Goal: Communication & Community: Answer question/provide support

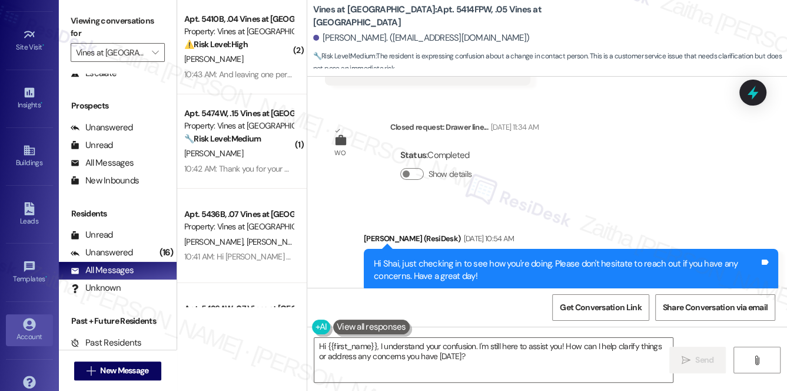
scroll to position [160, 0]
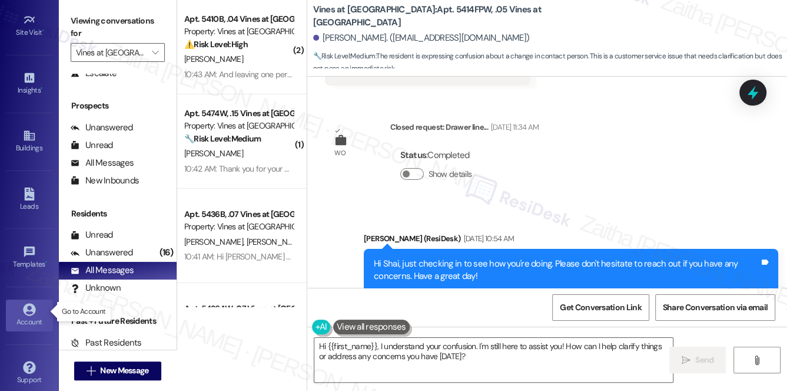
click at [29, 320] on div "Account" at bounding box center [29, 322] width 59 height 12
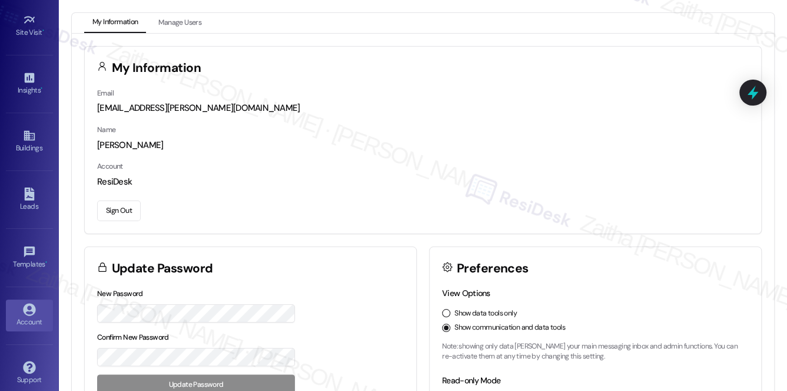
click at [113, 209] on button "Sign Out" at bounding box center [119, 210] width 44 height 21
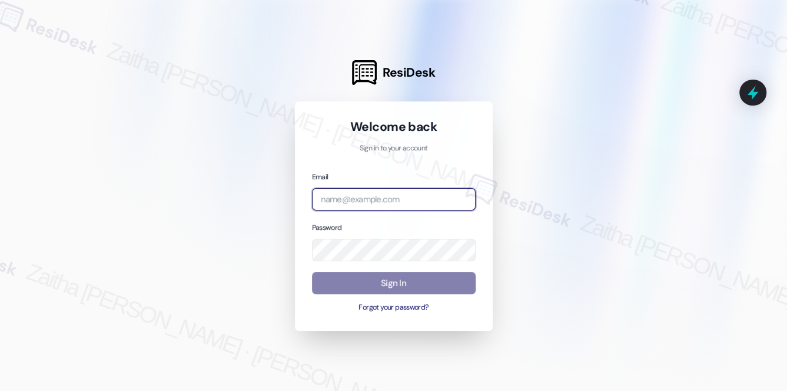
click at [399, 198] on input "email" at bounding box center [394, 199] width 164 height 23
type input "[EMAIL_ADDRESS][PERSON_NAME][DOMAIN_NAME]"
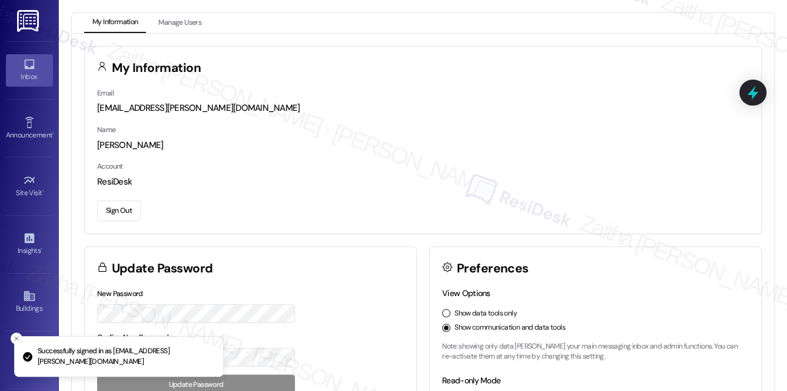
click at [43, 81] on div "Inbox" at bounding box center [29, 77] width 59 height 12
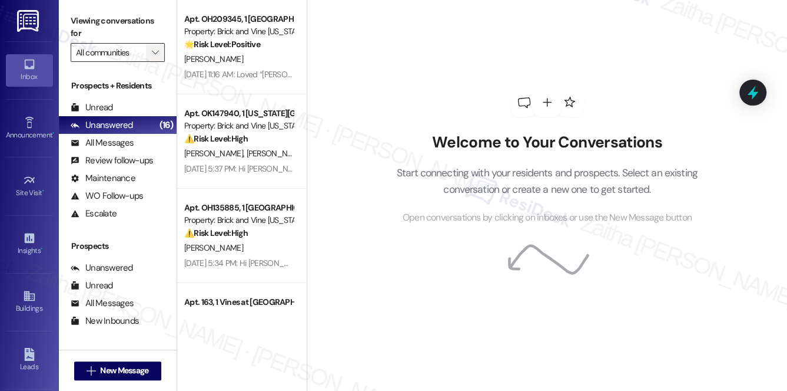
click at [151, 57] on span "" at bounding box center [155, 52] width 11 height 19
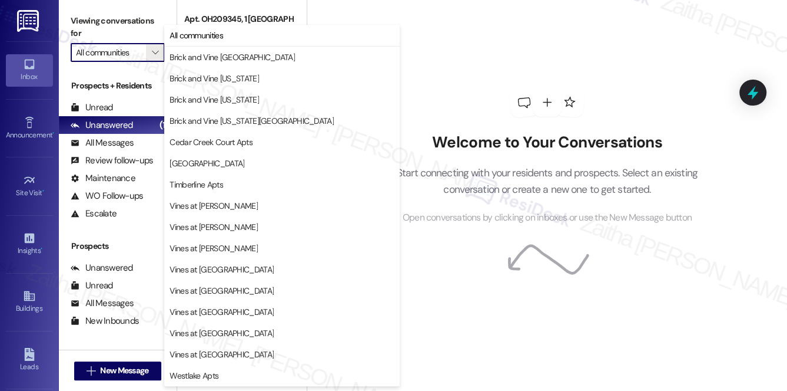
click at [487, 68] on div "Welcome to Your Conversations Start connecting with your residents and prospect…" at bounding box center [546, 156] width 353 height 312
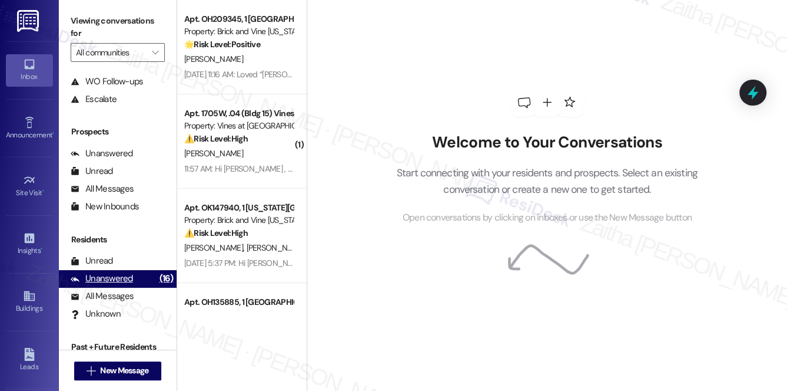
scroll to position [140, 0]
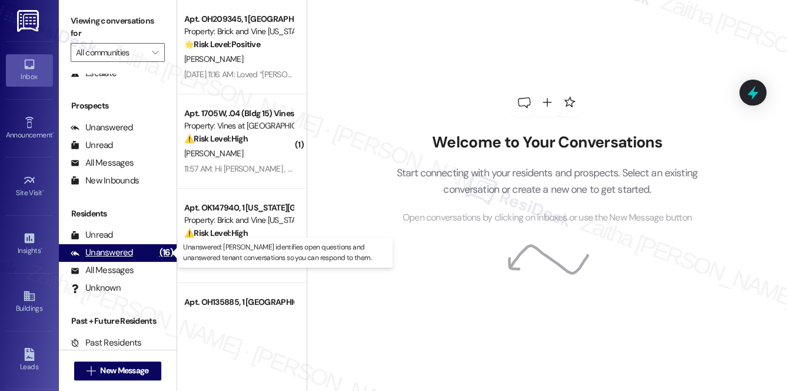
click at [123, 247] on div "Unanswered" at bounding box center [102, 252] width 62 height 12
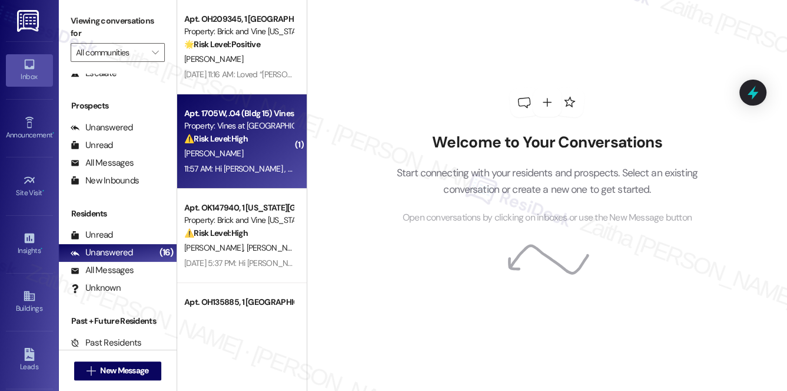
click at [254, 151] on div "[PERSON_NAME]" at bounding box center [238, 153] width 111 height 15
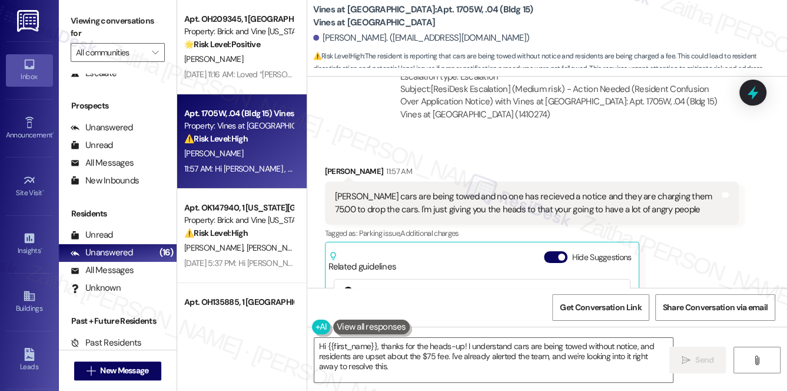
scroll to position [3889, 0]
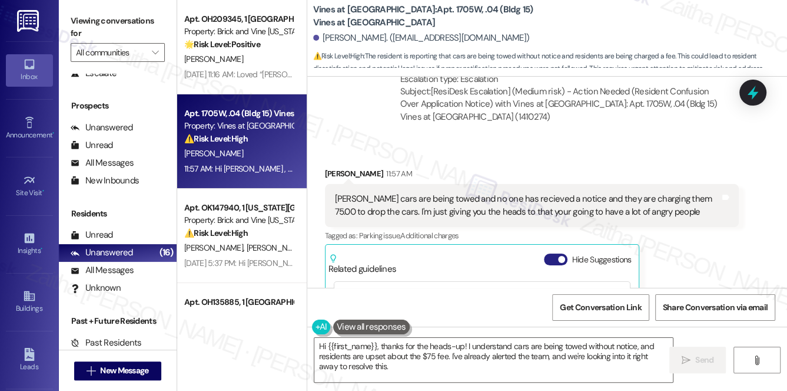
click at [548, 253] on button "Hide Suggestions" at bounding box center [556, 259] width 24 height 12
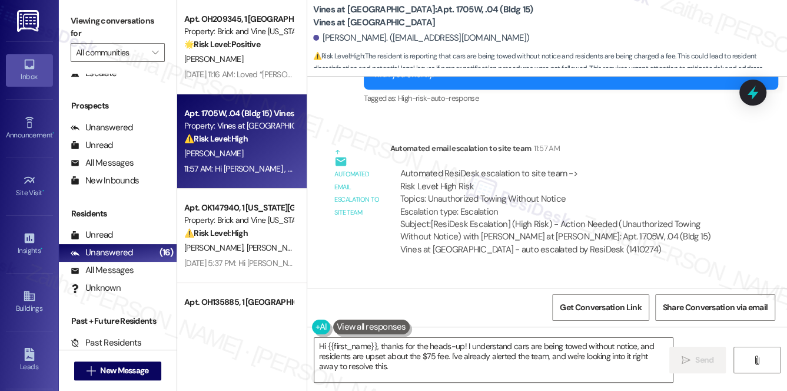
scroll to position [4161, 0]
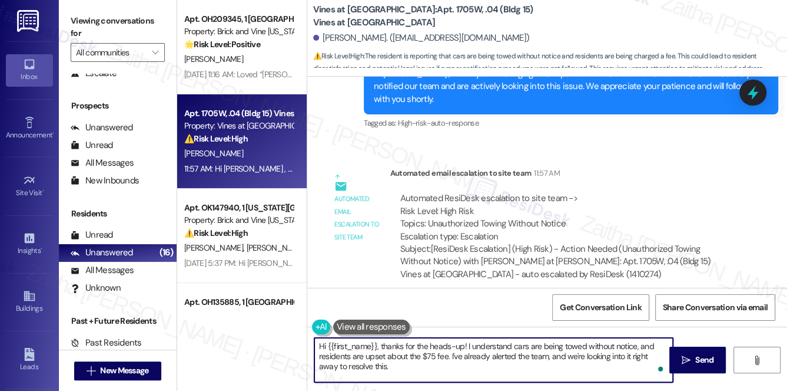
click at [451, 355] on textarea "Hi {{first_name}}, thanks for the heads-up! I understand cars are being towed w…" at bounding box center [494, 359] width 359 height 44
drag, startPoint x: 471, startPoint y: 356, endPoint x: 521, endPoint y: 353, distance: 49.6
click at [521, 353] on textarea "Hi {{first_name}}, thanks for the heads-up! I understand cars are being towed w…" at bounding box center [494, 359] width 359 height 44
drag, startPoint x: 628, startPoint y: 355, endPoint x: 633, endPoint y: 365, distance: 11.6
click at [633, 365] on textarea "Hi {{first_name}}, thanks for the heads-up! I understand cars are being towed w…" at bounding box center [494, 359] width 359 height 44
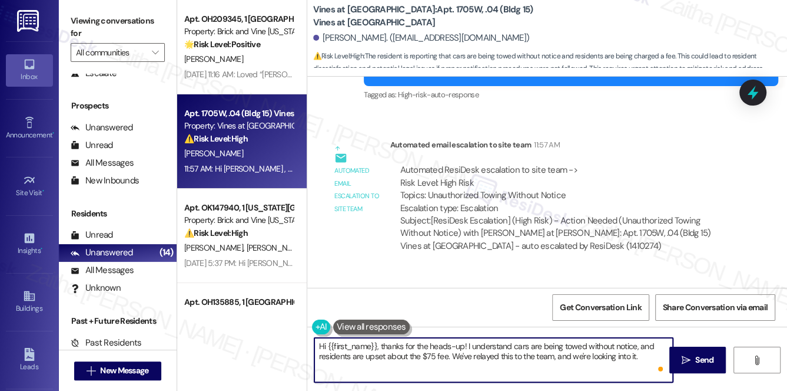
scroll to position [4214, 0]
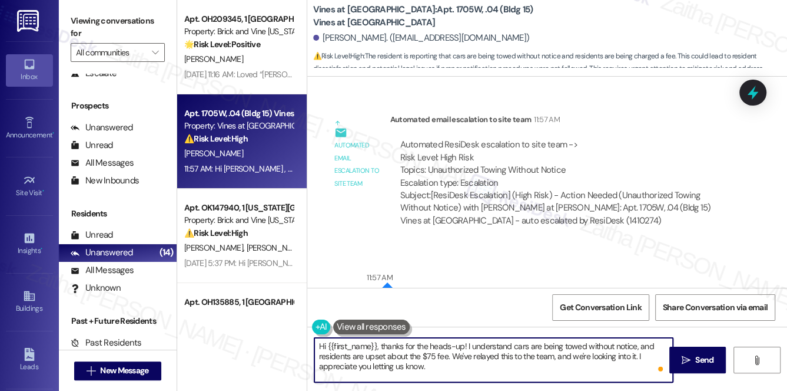
click at [440, 375] on textarea "Hi {{first_name}}, thanks for the heads-up! I understand cars are being towed w…" at bounding box center [494, 359] width 359 height 44
type textarea "Hi {{first_name}}, thanks for the heads-up! I understand cars are being towed w…"
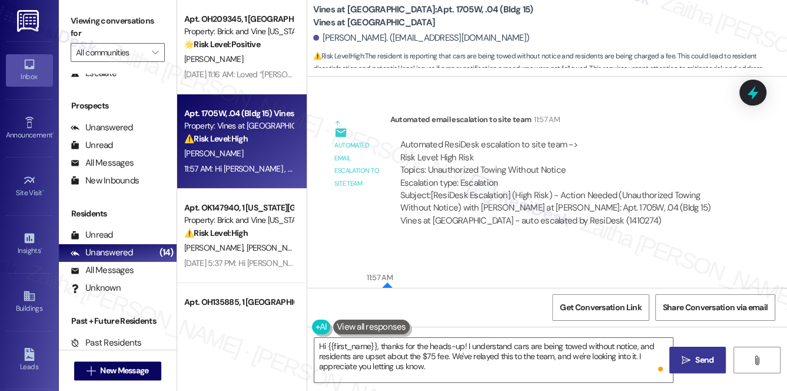
click at [703, 357] on span "Send" at bounding box center [705, 359] width 18 height 12
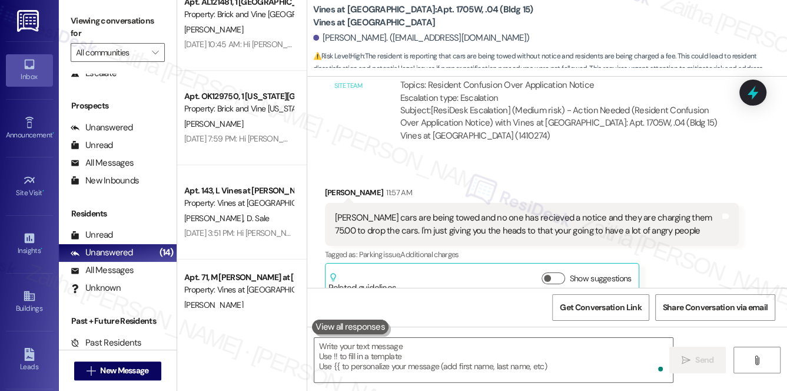
scroll to position [3931, 0]
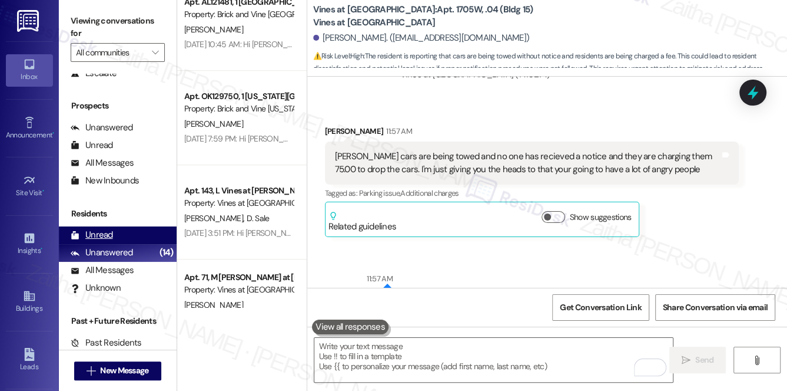
click at [102, 234] on div "Unread" at bounding box center [92, 235] width 42 height 12
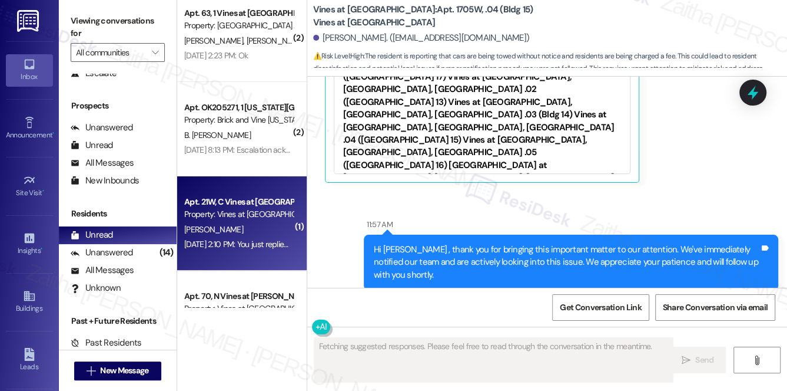
scroll to position [160, 0]
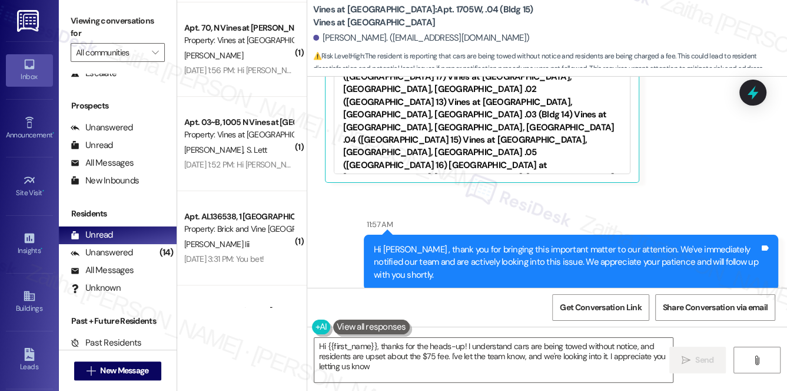
type textarea "Hi {{first_name}}, thanks for the heads-up! I understand cars are being towed w…"
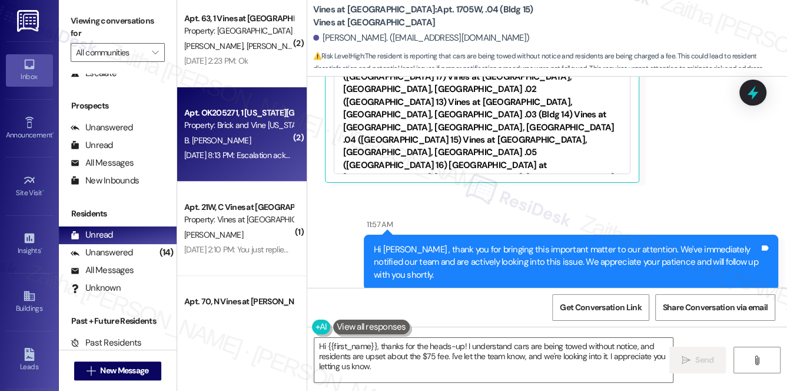
scroll to position [0, 0]
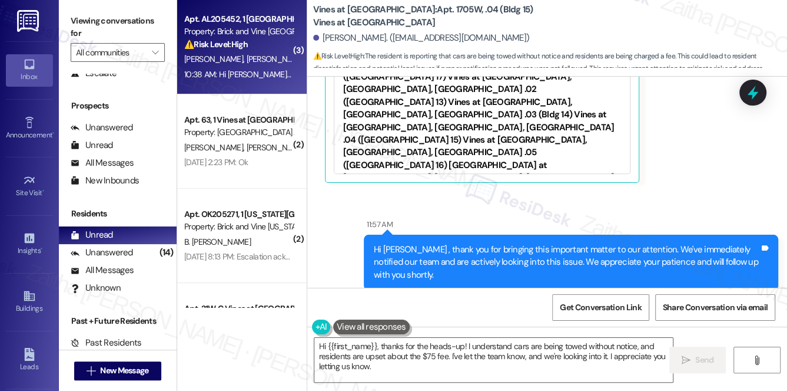
click at [268, 65] on div "[PERSON_NAME] [PERSON_NAME]" at bounding box center [238, 59] width 111 height 15
type textarea "Fetching suggested responses. Please feel free to read through the conversation…"
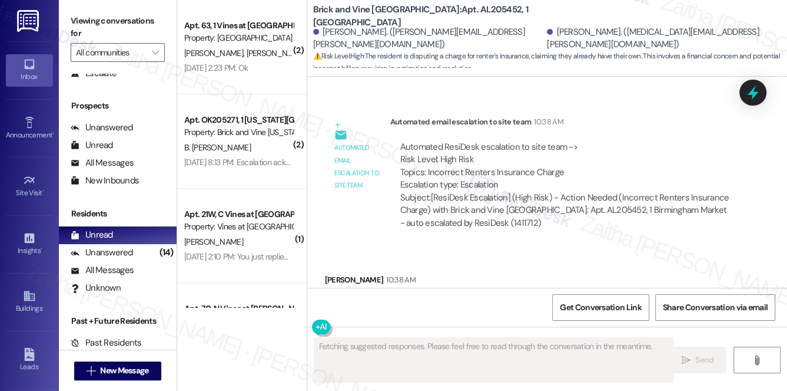
scroll to position [5796, 0]
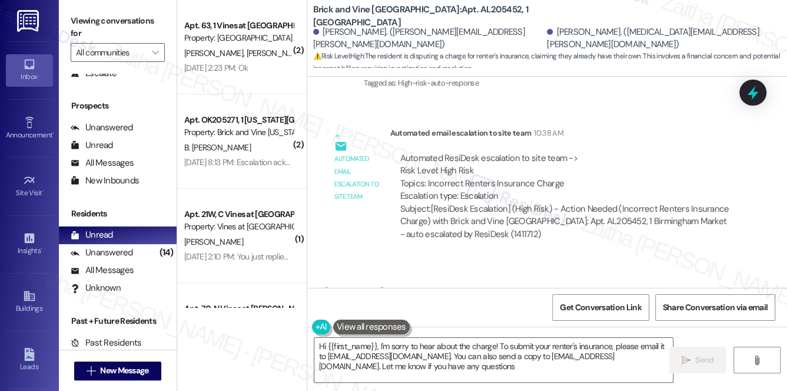
type textarea "Hi {{first_name}}, I'm sorry to hear about the charge! To submit your renter's …"
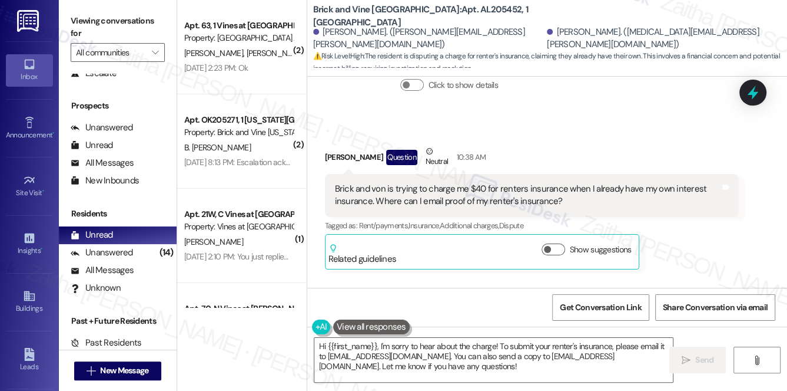
scroll to position [5475, 0]
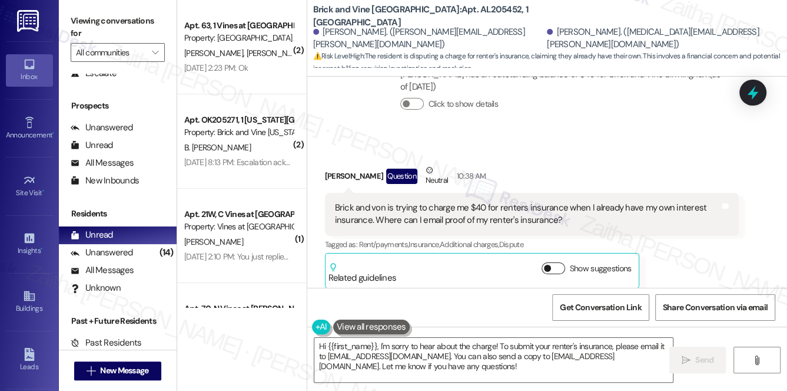
click at [557, 262] on button "Show suggestions" at bounding box center [554, 268] width 24 height 12
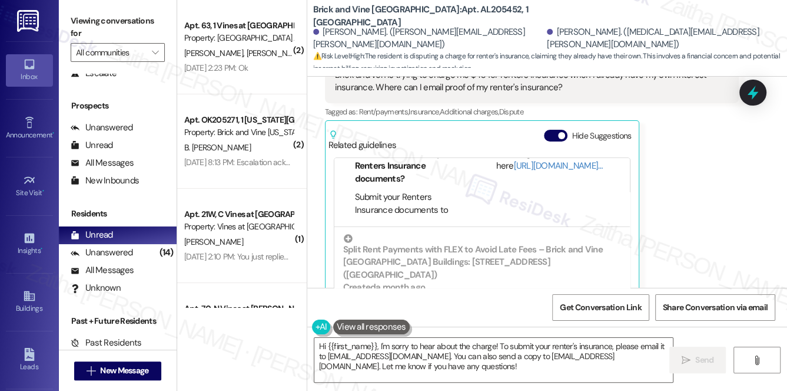
scroll to position [5582, 0]
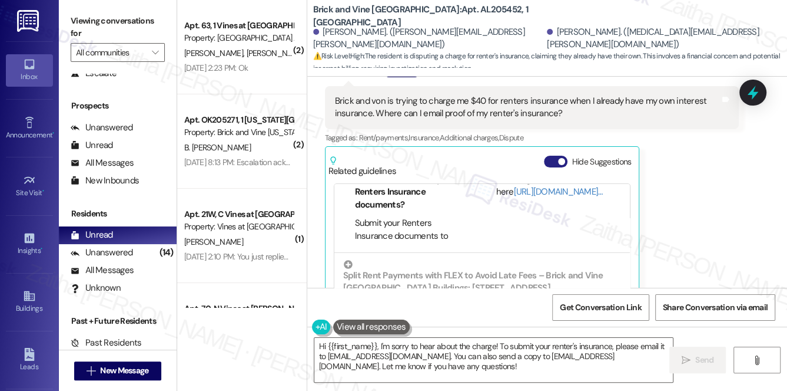
click at [548, 155] on button "Hide Suggestions" at bounding box center [556, 161] width 24 height 12
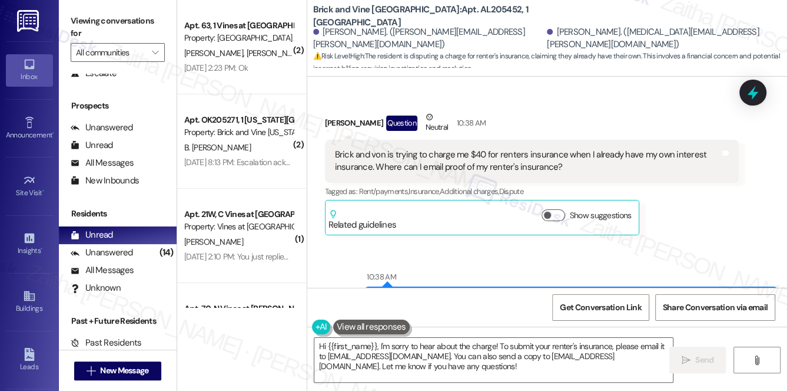
scroll to position [5475, 0]
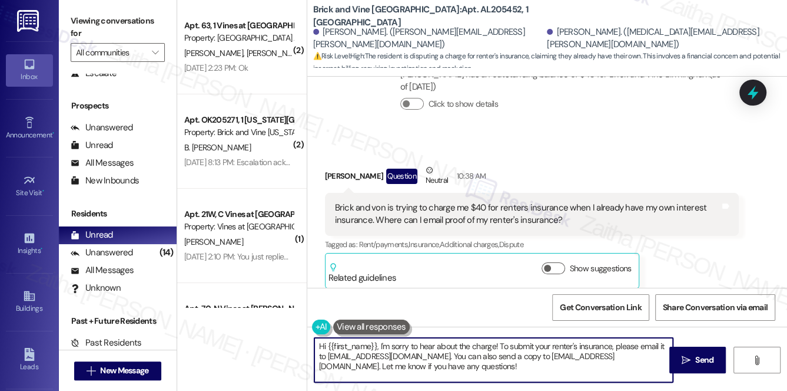
click at [432, 367] on textarea "Hi {{first_name}}, I'm sorry to hear about the charge! To submit your renter's …" at bounding box center [494, 359] width 359 height 44
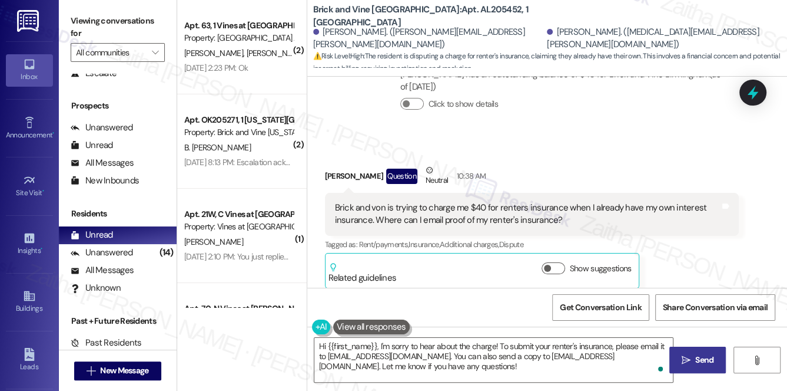
click at [698, 353] on span "Send" at bounding box center [705, 359] width 18 height 12
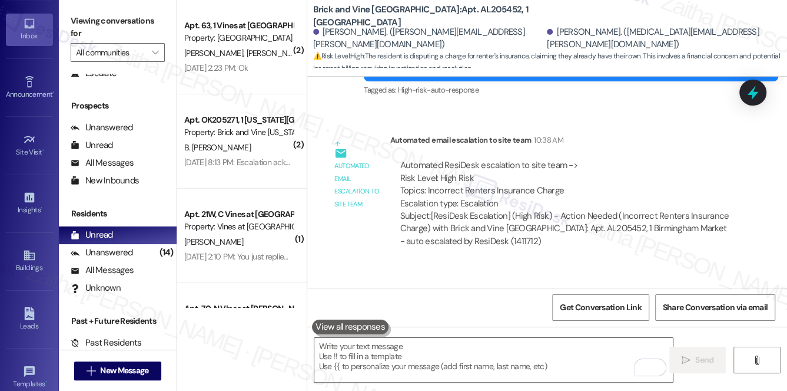
scroll to position [167, 0]
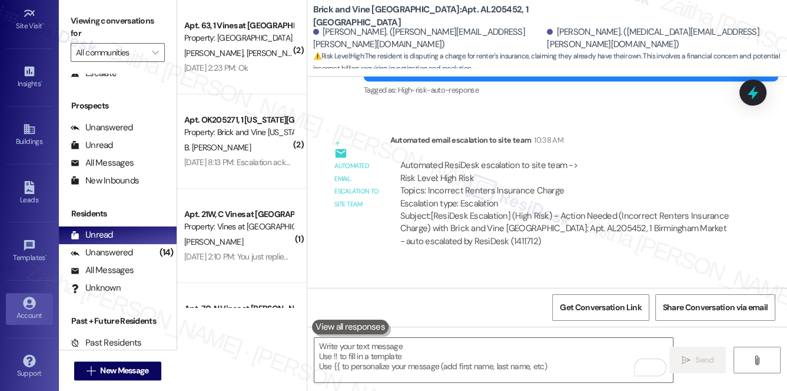
click at [28, 311] on div "Account" at bounding box center [29, 315] width 59 height 12
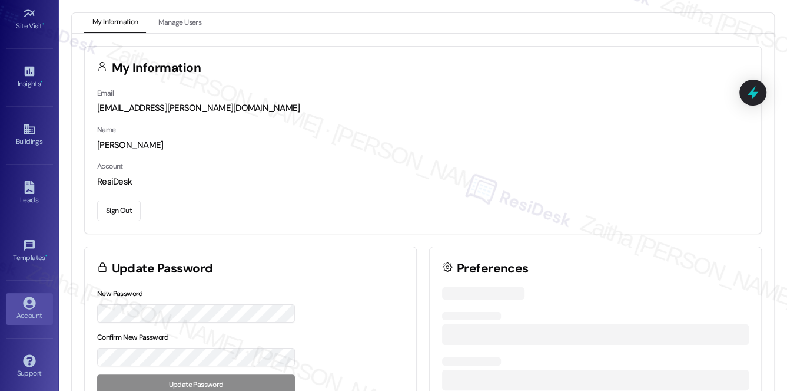
click at [121, 201] on button "Sign Out" at bounding box center [119, 210] width 44 height 21
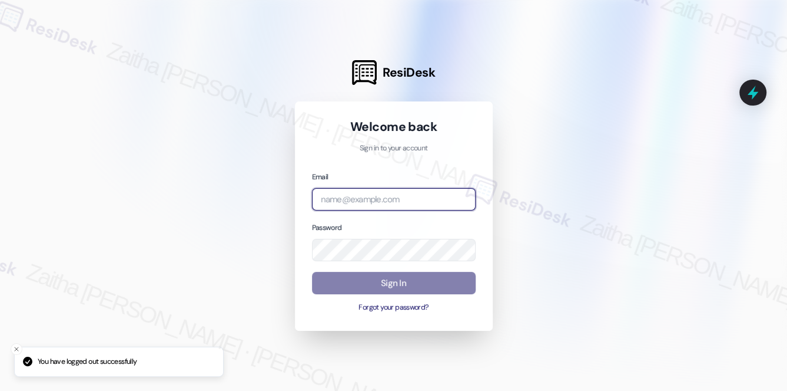
click at [369, 201] on input "email" at bounding box center [394, 199] width 164 height 23
type input "automated-surveys-rj_group-zaitha.mae.[PERSON_NAME]@rj_[DOMAIN_NAME]"
